Goal: Information Seeking & Learning: Find specific fact

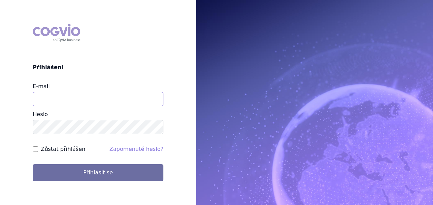
type input "aplikace.ocul1@vzp.cz"
click at [59, 144] on form "E-mail aplikace.ocul1@vzp.cz Heslo Zůstat přihlášen Zapomenuté heslo? Přihlásit…" at bounding box center [98, 131] width 131 height 98
drag, startPoint x: 59, startPoint y: 144, endPoint x: 35, endPoint y: 146, distance: 23.9
click at [35, 146] on input "Zůstat přihlášen" at bounding box center [35, 148] width 5 height 5
checkbox input "true"
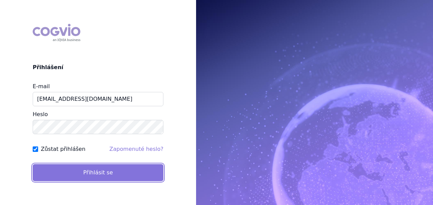
click at [54, 173] on button "Přihlásit se" at bounding box center [98, 172] width 131 height 17
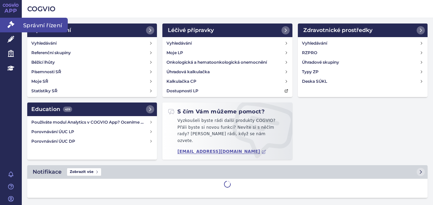
click at [16, 24] on link "Správní řízení" at bounding box center [11, 25] width 22 height 14
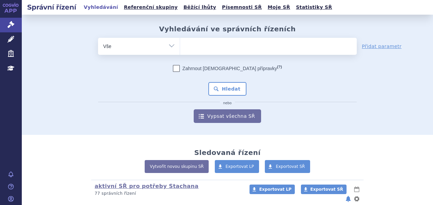
click at [245, 58] on form "odstranit Vše Spisová značka Typ SŘ (?) Hledat" at bounding box center [227, 80] width 258 height 85
click at [244, 49] on ul at bounding box center [268, 45] width 177 height 14
click at [180, 49] on select at bounding box center [180, 45] width 0 height 17
type input "wi"
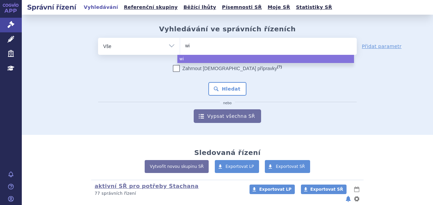
type input "win"
type input "winre"
type input "winrev"
type input "winreva"
type input "winrevai"
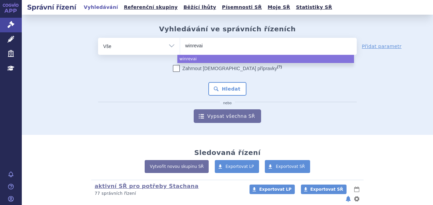
type input "winrevair"
select select "winrevair"
click at [216, 84] on button "Hledat" at bounding box center [227, 89] width 38 height 14
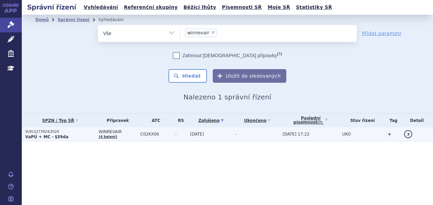
click at [47, 129] on td "SUKLS273924/2024 VaPÚ + MC - §39da" at bounding box center [58, 134] width 73 height 14
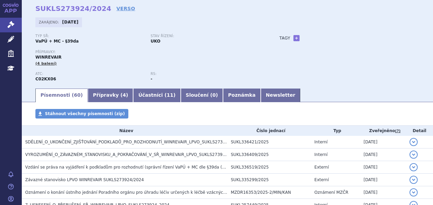
scroll to position [86, 0]
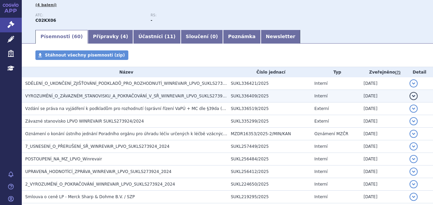
click at [58, 94] on span "VYROZUMĚNÍ_O_ZÁVAZNÉM_STANOVISKU_A_POKRAČOVÁNÍ_V_SŘ_WINREVAIR_LPVO_SUKLS273924_…" at bounding box center [132, 96] width 215 height 5
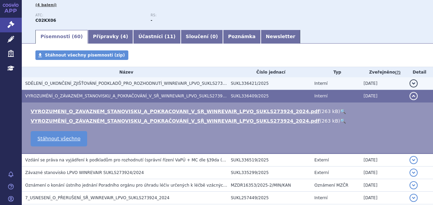
click at [59, 80] on h3 "SDĚLENÍ_O_UKONČENÍ_ZJIŠŤOVÁNÍ_PODKLADŮ_PRO_ROZHODNUTÍ_WINREVAIR_LPVO_SUKLS27392…" at bounding box center [126, 83] width 202 height 7
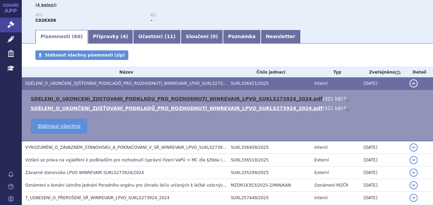
click at [64, 100] on link "SDELENI_O_UKONCENI_ZJISTOVANI_PODKLADU_PRO_ROZHODNUTI_WINREVAIR_LPVO_SUKLS27392…" at bounding box center [176, 98] width 291 height 5
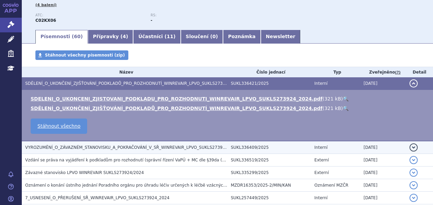
click at [89, 147] on span "VYROZUMĚNÍ_O_ZÁVAZNÉM_STANOVISKU_A_POKRAČOVÁNÍ_V_SŘ_WINREVAIR_LPVO_SUKLS273924_…" at bounding box center [132, 147] width 215 height 5
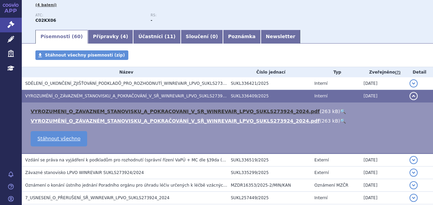
click at [99, 111] on link "VYROZUMENI_O_ZAVAZNEM_STANOVISKU_A_POKRACOVANI_V_SR_WINREVAIR_LPVO_SUKLS273924_…" at bounding box center [175, 110] width 289 height 5
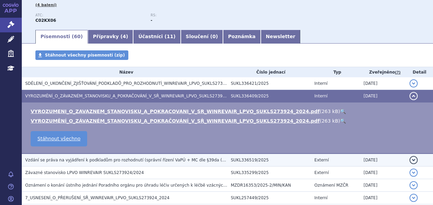
click at [145, 161] on span "Vzdání se práva na vyjádření k podkladům pro rozhodnutí (správní řízení VaPÚ + …" at bounding box center [157, 159] width 265 height 5
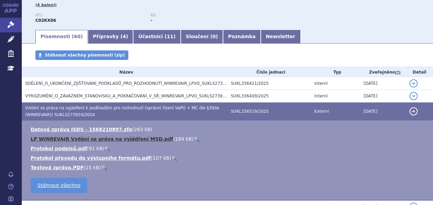
click at [113, 140] on link "LP WINREVAIR Vzdání se práva na vyjádření MSD.pdf" at bounding box center [102, 138] width 142 height 5
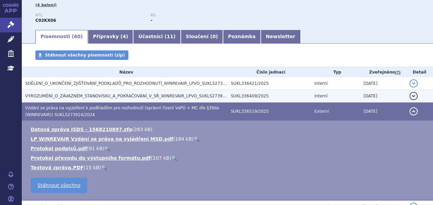
click at [91, 94] on span "VYROZUMĚNÍ_O_ZÁVAZNÉM_STANOVISKU_A_POKRAČOVÁNÍ_V_SŘ_WINREVAIR_LPVO_SUKLS273924_…" at bounding box center [132, 96] width 215 height 5
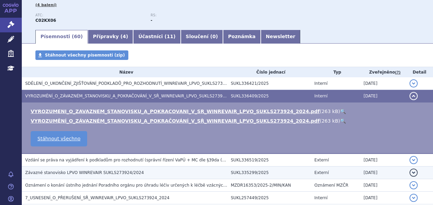
click at [53, 171] on span "Závazné stanovisko LPVO WINREVAIR SUKLS273924/2024" at bounding box center [84, 172] width 119 height 5
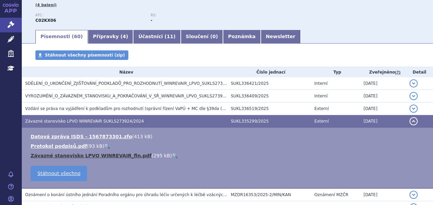
click at [53, 156] on link "Závazné stanovisko LPVO WINREVAIR_fin.pdf" at bounding box center [91, 155] width 121 height 5
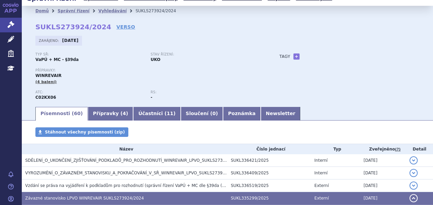
scroll to position [0, 0]
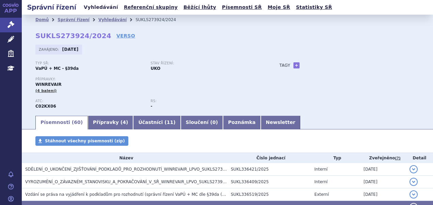
click at [97, 9] on link "Vyhledávání" at bounding box center [101, 7] width 38 height 9
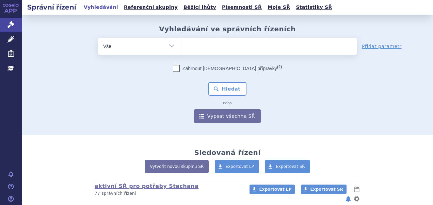
click at [223, 49] on ul at bounding box center [268, 45] width 177 height 14
click at [180, 49] on select at bounding box center [180, 45] width 0 height 17
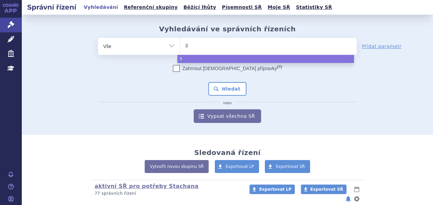
type input "30"
type input "3"
type input "39"
type input "39d"
type input "39da"
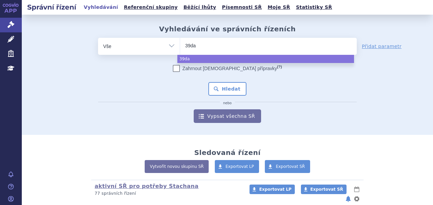
select select "39da"
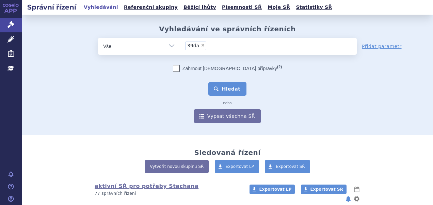
click at [224, 88] on button "Hledat" at bounding box center [227, 89] width 38 height 14
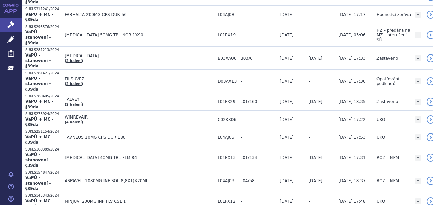
scroll to position [313, 0]
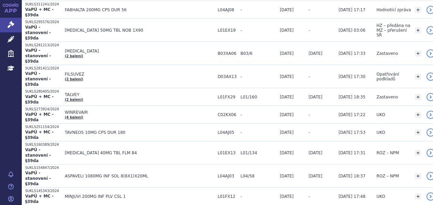
click at [35, 204] on p "SUKLS136266/2024" at bounding box center [43, 208] width 36 height 5
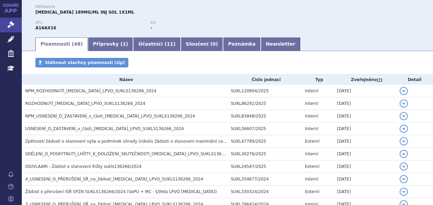
scroll to position [131, 0]
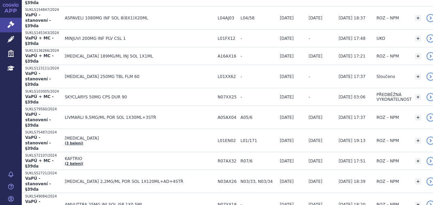
scroll to position [475, 0]
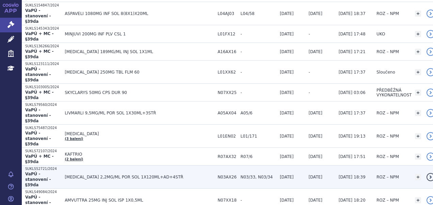
click at [34, 171] on strong "VaPÚ - stanovení - §39da" at bounding box center [38, 179] width 26 height 16
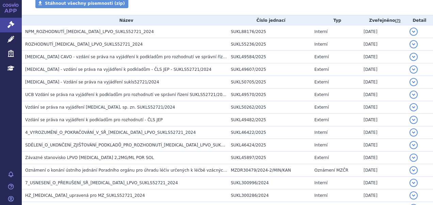
scroll to position [140, 0]
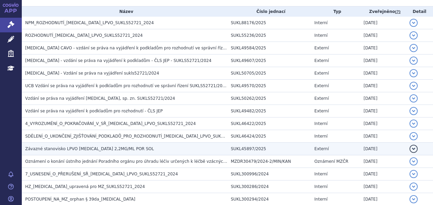
click at [74, 148] on span "Závazné stanovisko LPVO [MEDICAL_DATA] 2,2MG/ML POR SOL" at bounding box center [89, 148] width 129 height 5
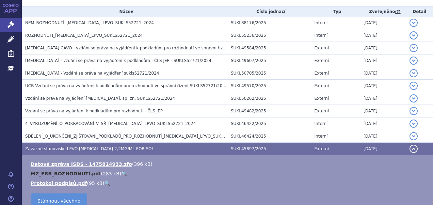
click at [63, 172] on link "MZ_ERB_ROZHODNUTÍ.pdf" at bounding box center [66, 173] width 70 height 5
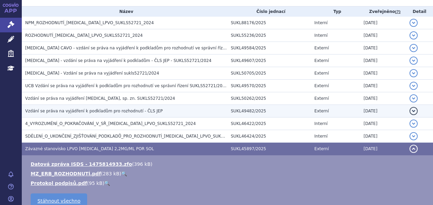
click at [89, 110] on span "Vzdání se práva na vyjádření k podkladům pro rozhodnutí - ČLS JEP" at bounding box center [93, 110] width 137 height 5
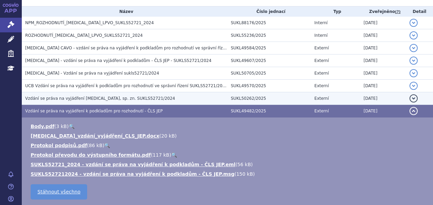
click at [87, 98] on span "Vzdání se práva na vyjádření [MEDICAL_DATA], sp. zn. SUKLS52721/2024" at bounding box center [100, 98] width 150 height 5
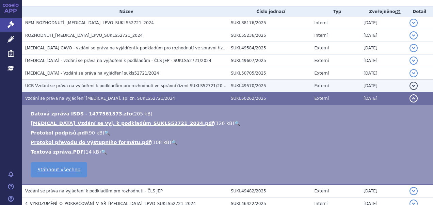
click at [85, 86] on span "UCB Vzdání se práva na vyjádření k podkladům pro rozhodnutí ve správní řízení S…" at bounding box center [151, 85] width 253 height 5
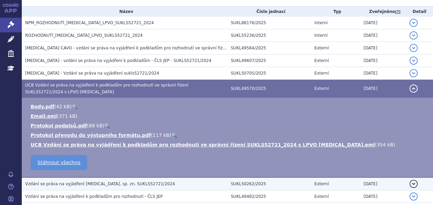
click at [55, 182] on span "Vzdání se práva na vyjádření [MEDICAL_DATA], sp. zn. SUKLS52721/2024" at bounding box center [100, 183] width 150 height 5
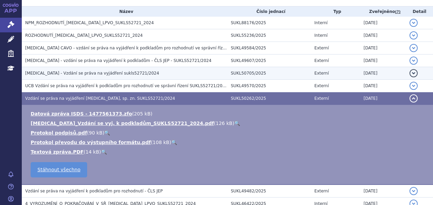
click at [75, 72] on span "[MEDICAL_DATA] - Vzdání se práva na vyjádření sukls52721/2024" at bounding box center [92, 73] width 134 height 5
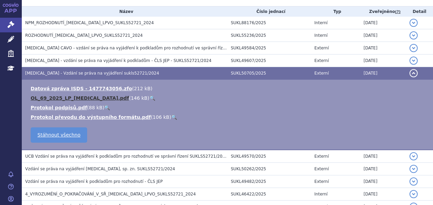
click at [68, 95] on link "OL_69_2025_LP_[MEDICAL_DATA].pdf" at bounding box center [80, 97] width 98 height 5
